Goal: Find specific page/section: Find specific page/section

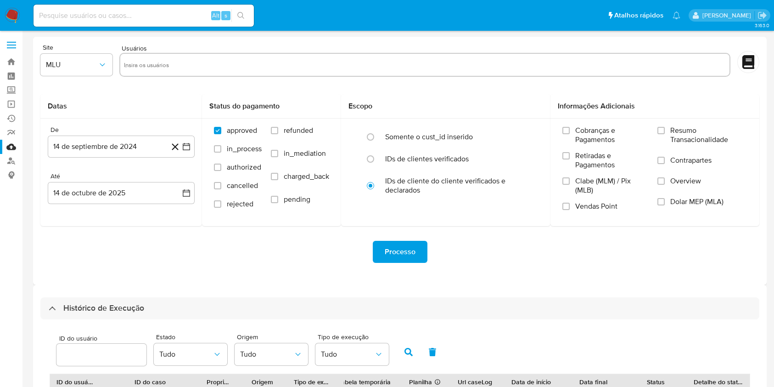
select select "10"
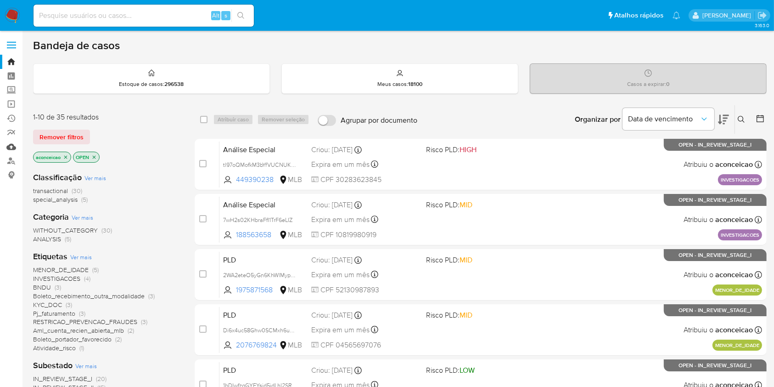
click at [12, 145] on link "Mulan" at bounding box center [54, 147] width 109 height 14
